Goal: Navigation & Orientation: Find specific page/section

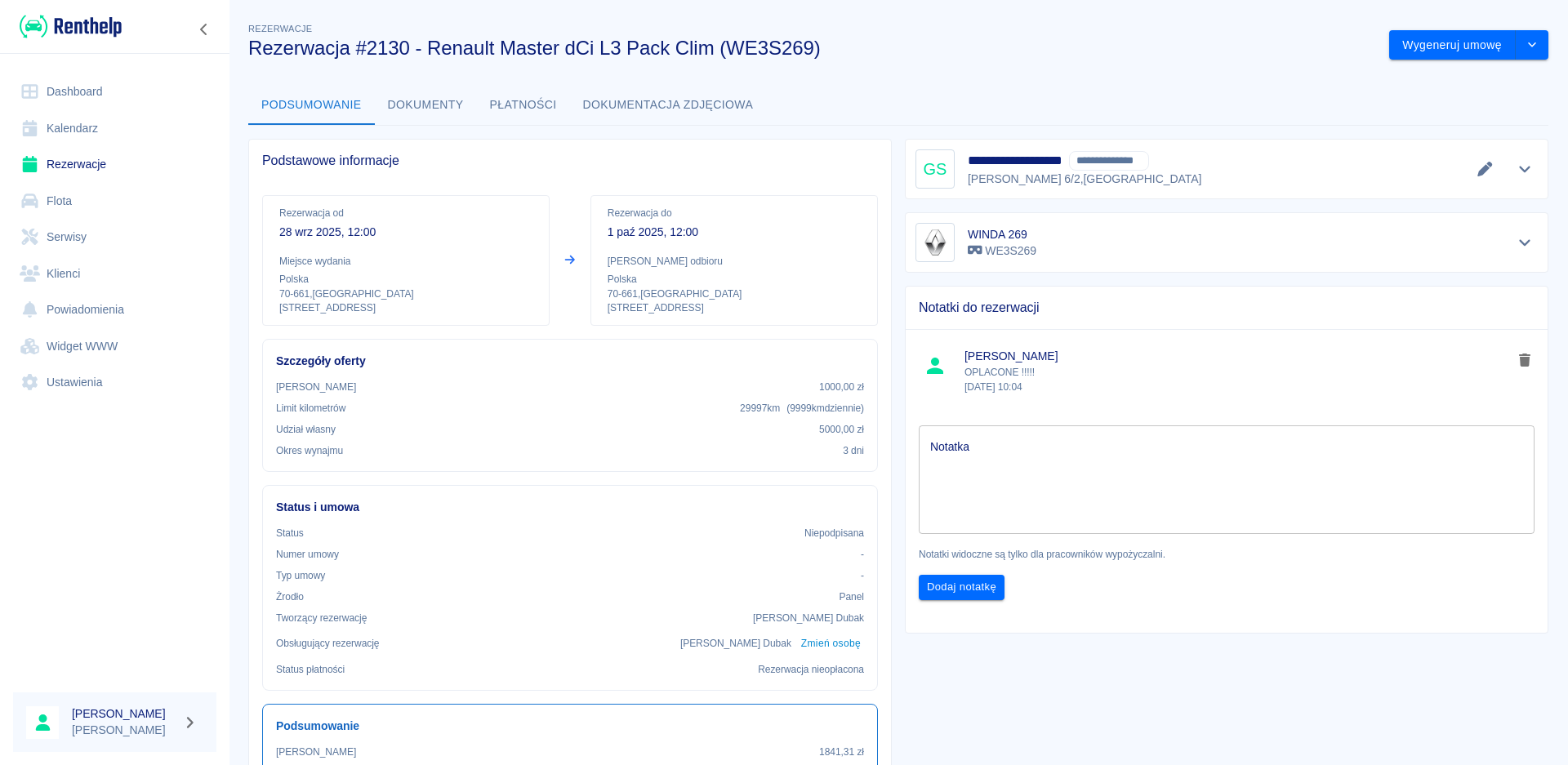
click at [58, 84] on link "Dashboard" at bounding box center [115, 92] width 203 height 37
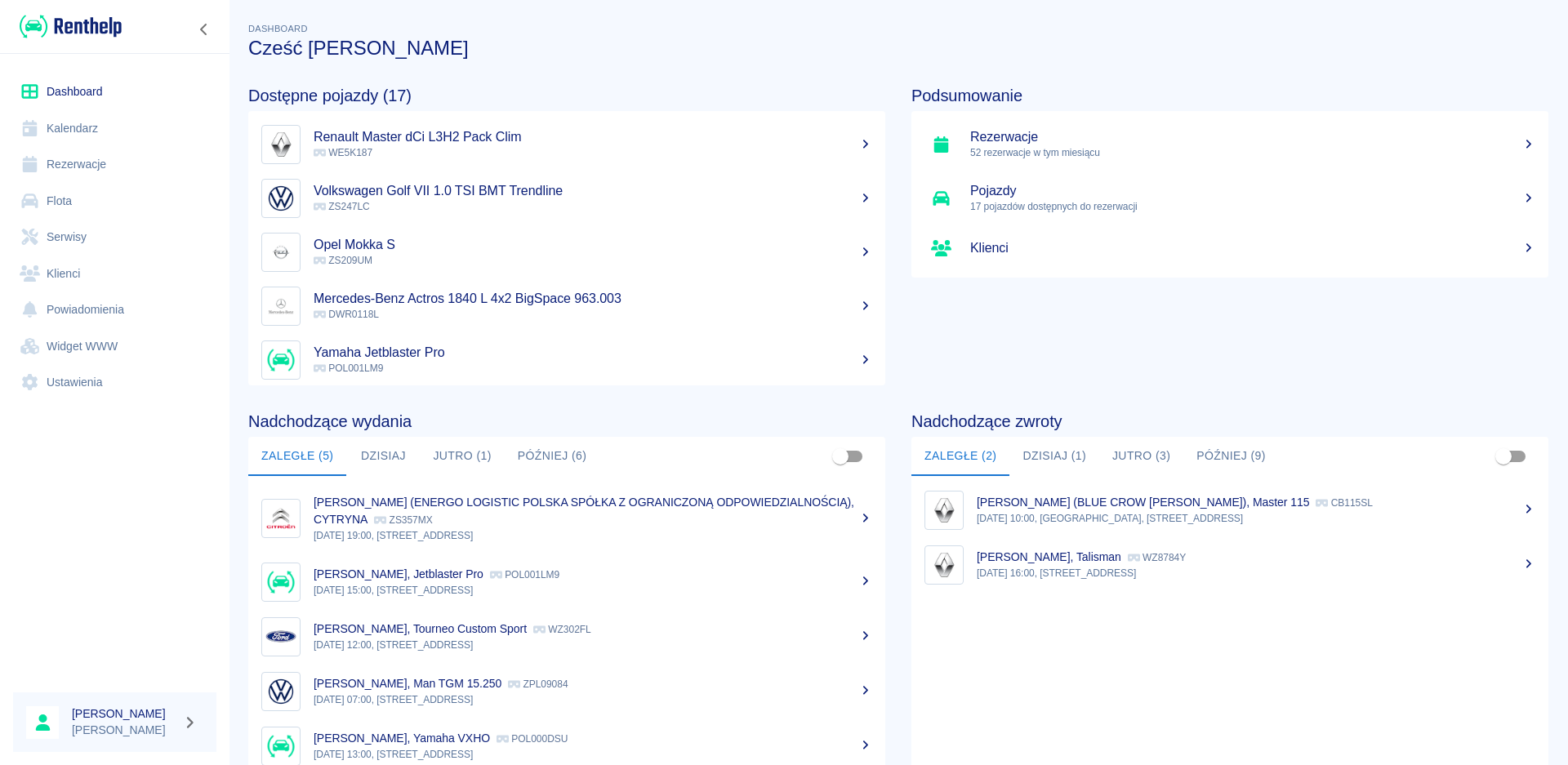
click at [531, 453] on button "Później (6)" at bounding box center [552, 457] width 95 height 40
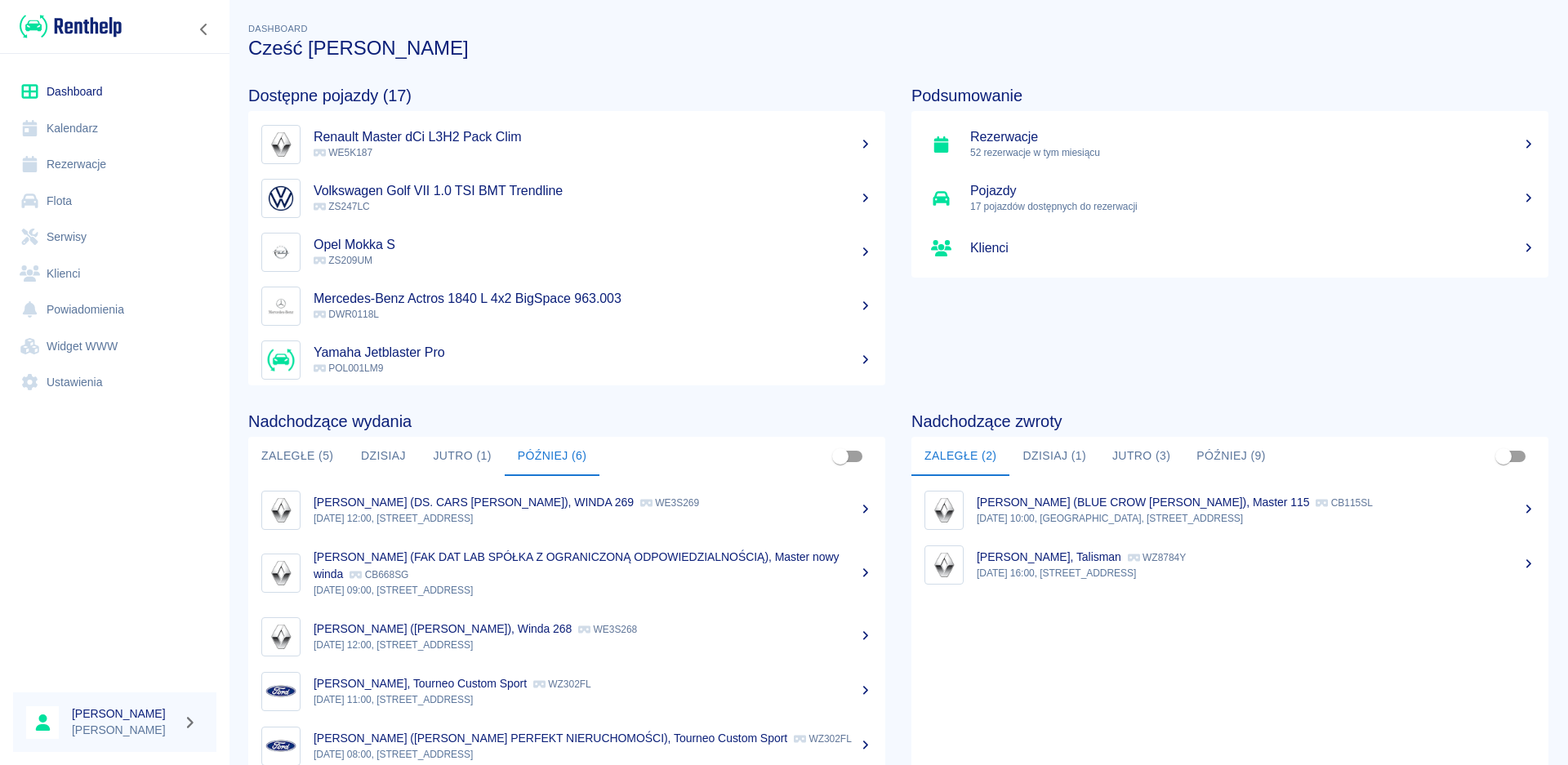
click at [503, 511] on div "[PERSON_NAME] (DS. CARS [PERSON_NAME]), WINDA 269 WE3S269" at bounding box center [592, 502] width 558 height 17
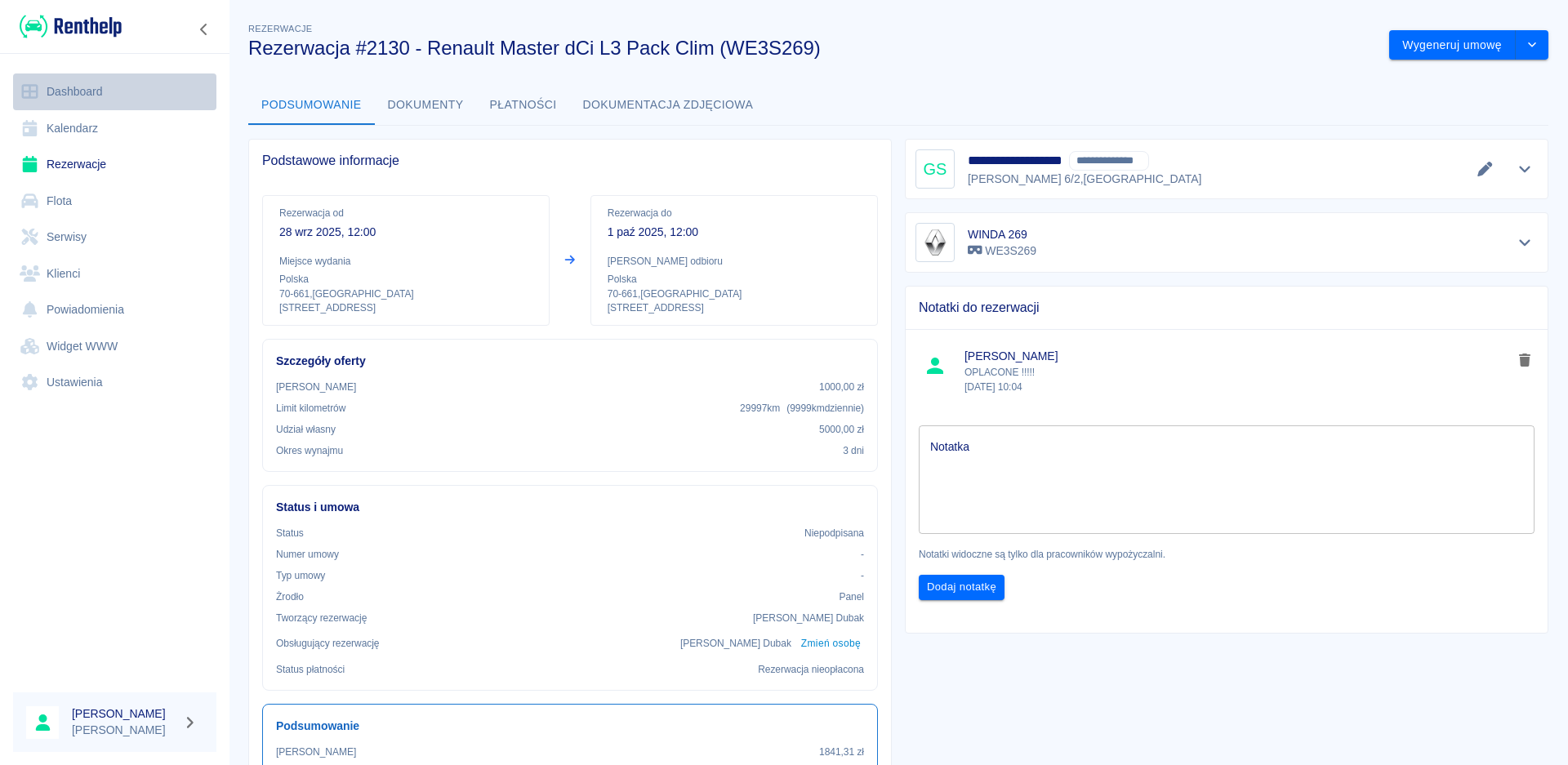
click at [88, 100] on link "Dashboard" at bounding box center [115, 92] width 203 height 37
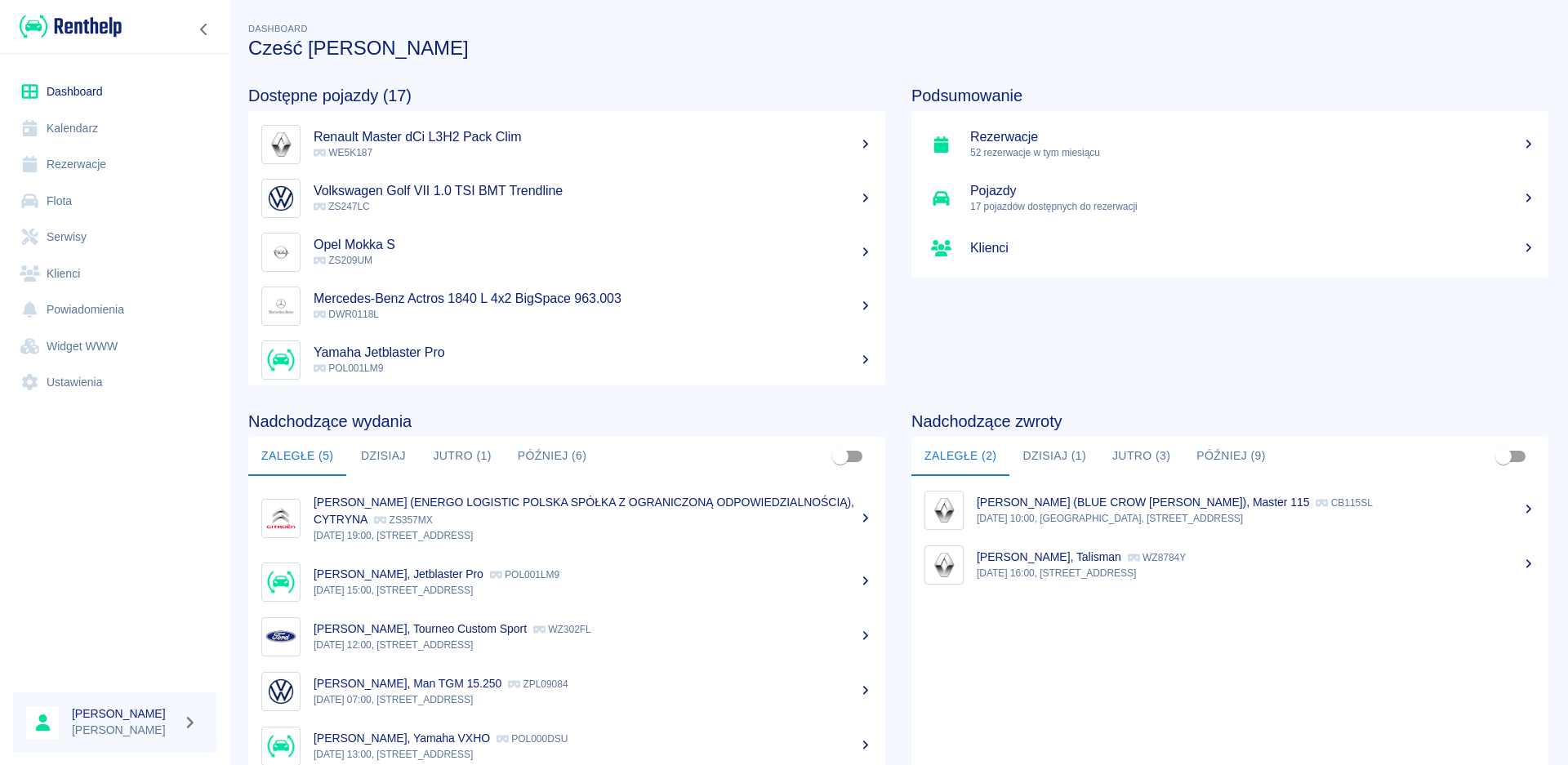
click at [456, 451] on button "Jutro (1)" at bounding box center [462, 457] width 85 height 40
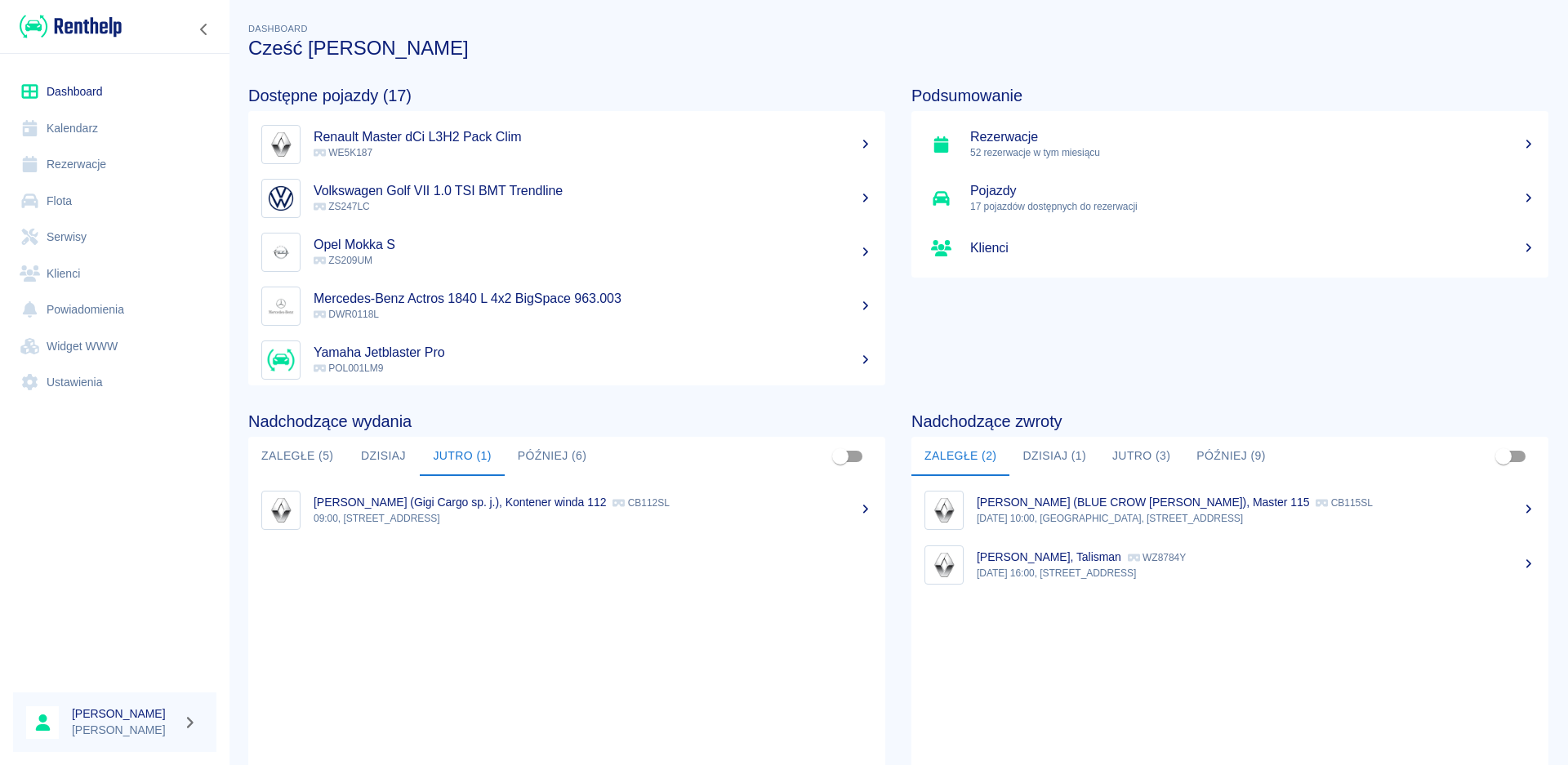
click at [541, 458] on button "Później (6)" at bounding box center [552, 457] width 95 height 40
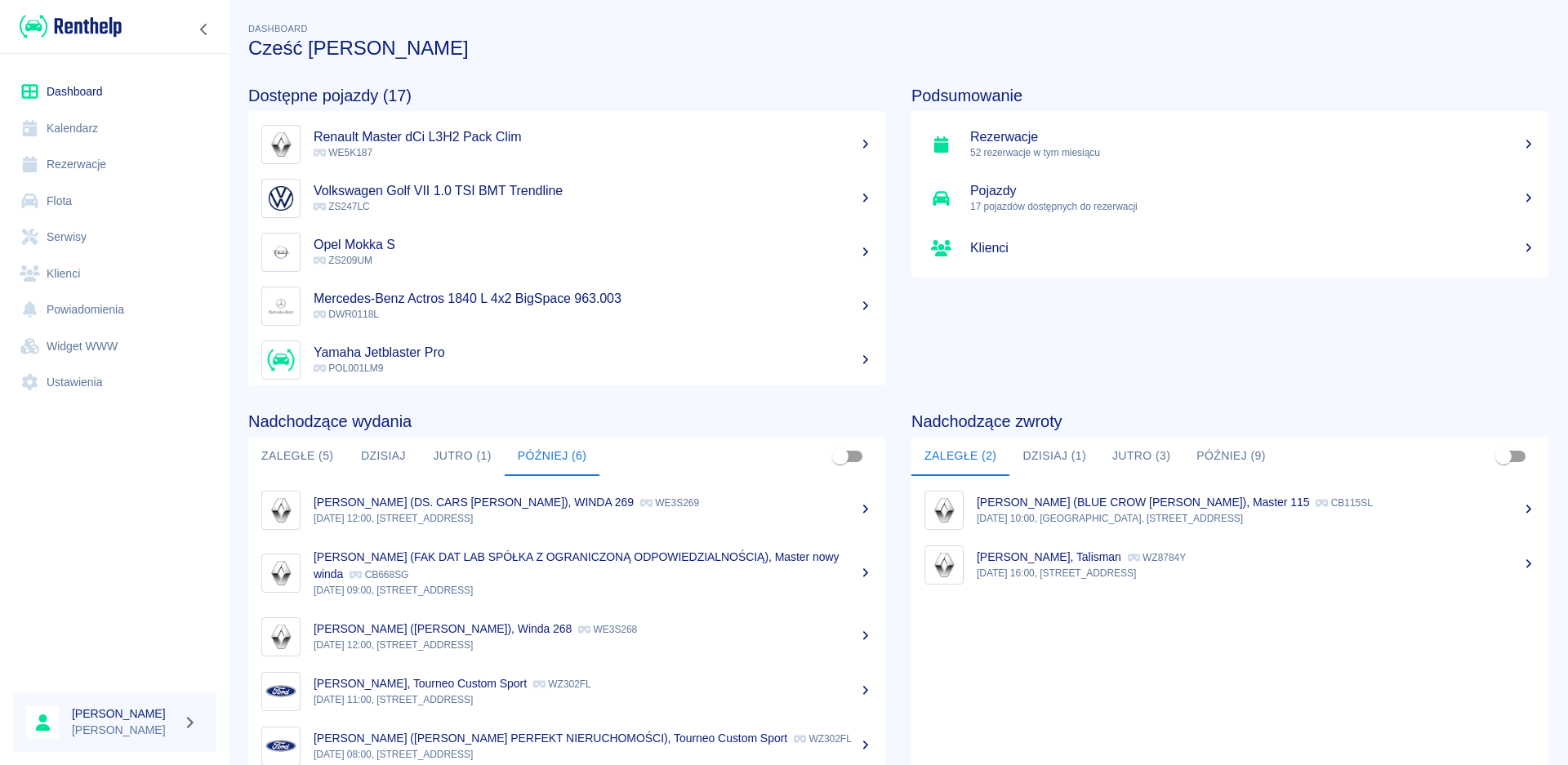
click at [384, 457] on button "Dzisiaj" at bounding box center [383, 457] width 74 height 40
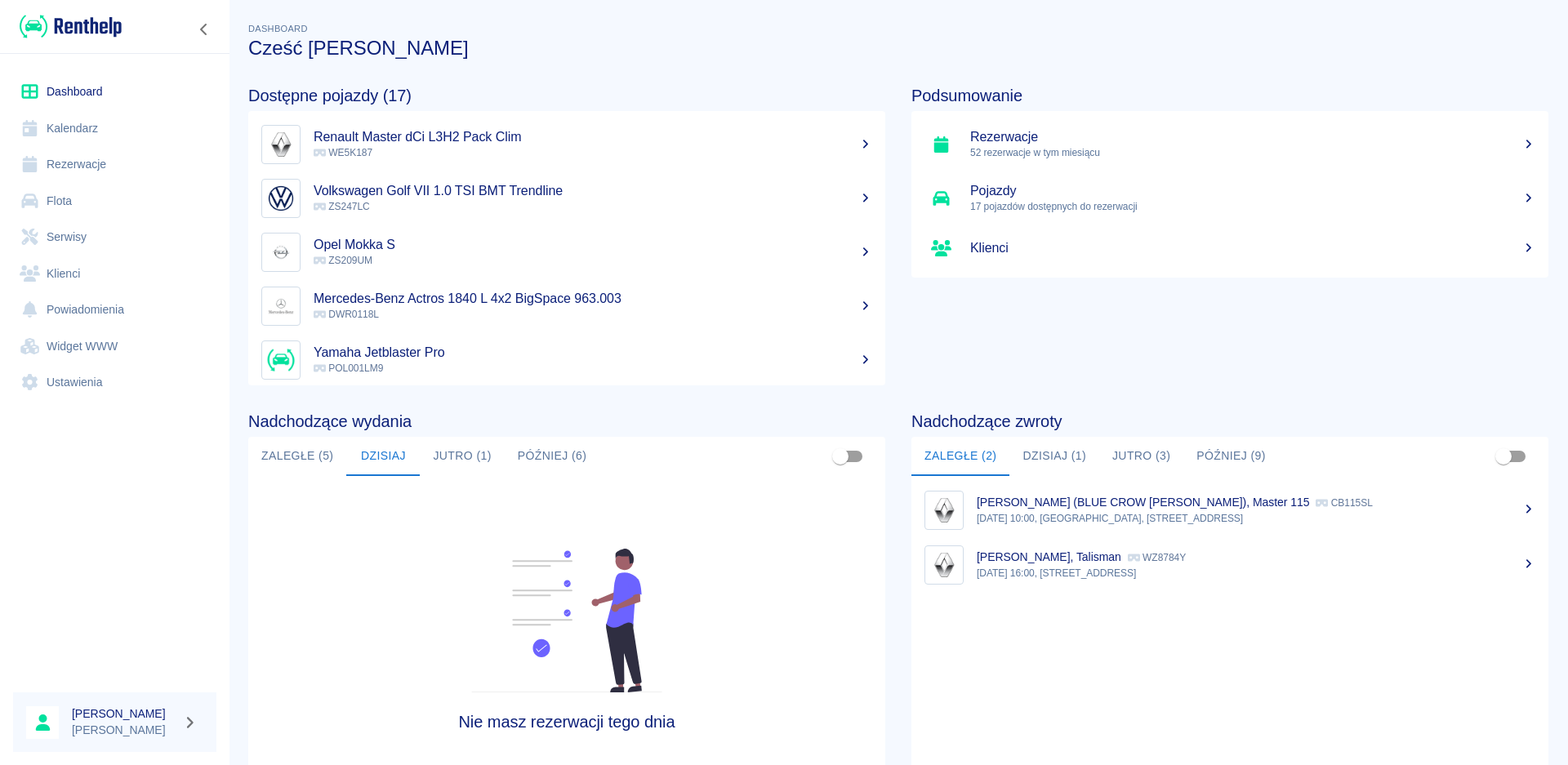
click at [457, 574] on div "Nie masz rezerwacji tego dnia" at bounding box center [566, 639] width 637 height 328
